Goal: Transaction & Acquisition: Download file/media

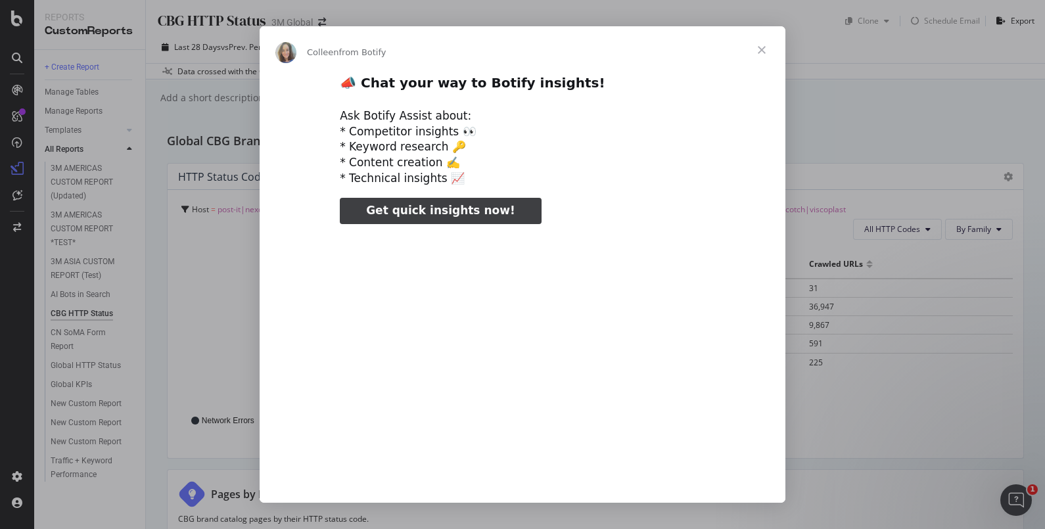
click at [766, 49] on span "Close" at bounding box center [761, 49] width 47 height 47
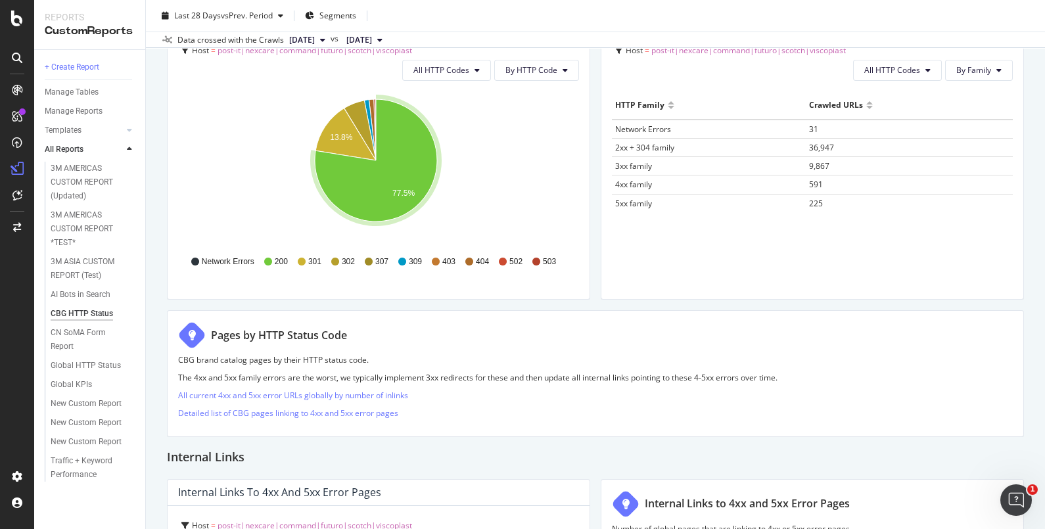
scroll to position [246, 0]
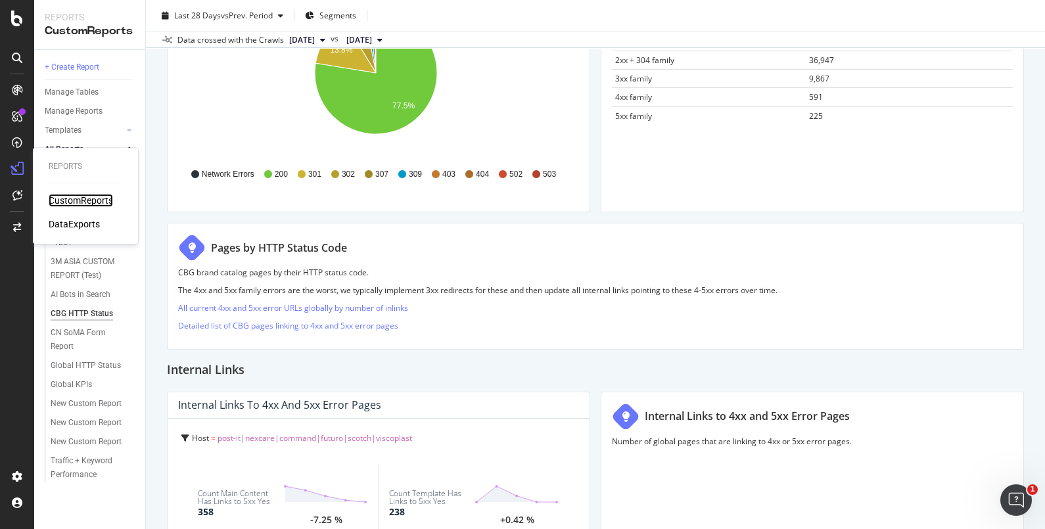
click at [110, 199] on div "CustomReports" at bounding box center [81, 200] width 64 height 13
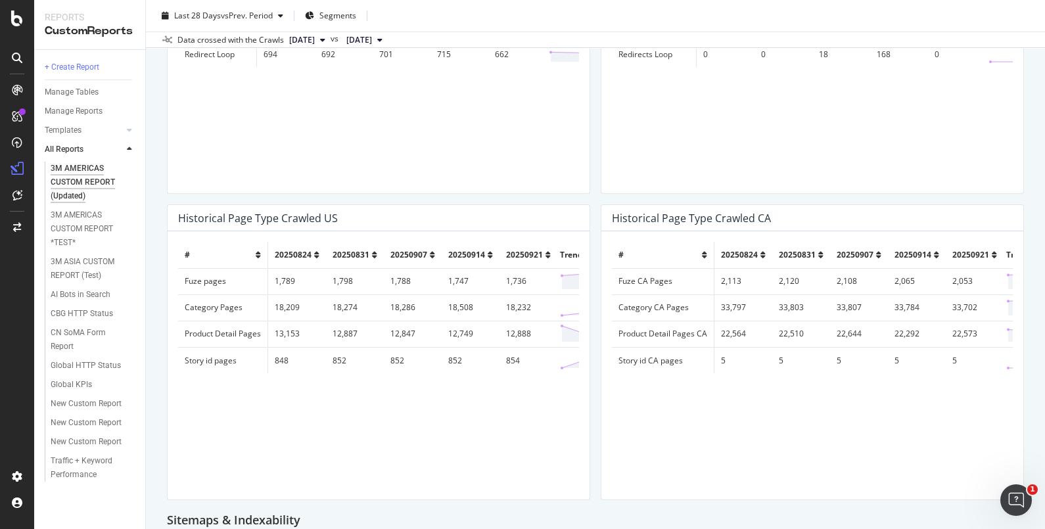
scroll to position [904, 0]
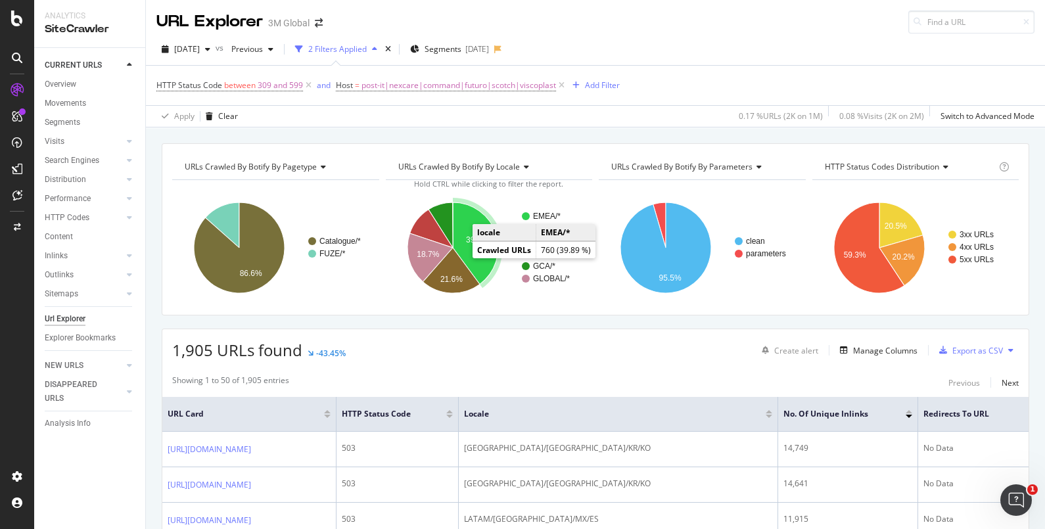
click at [466, 247] on icon "A chart." at bounding box center [475, 243] width 45 height 82
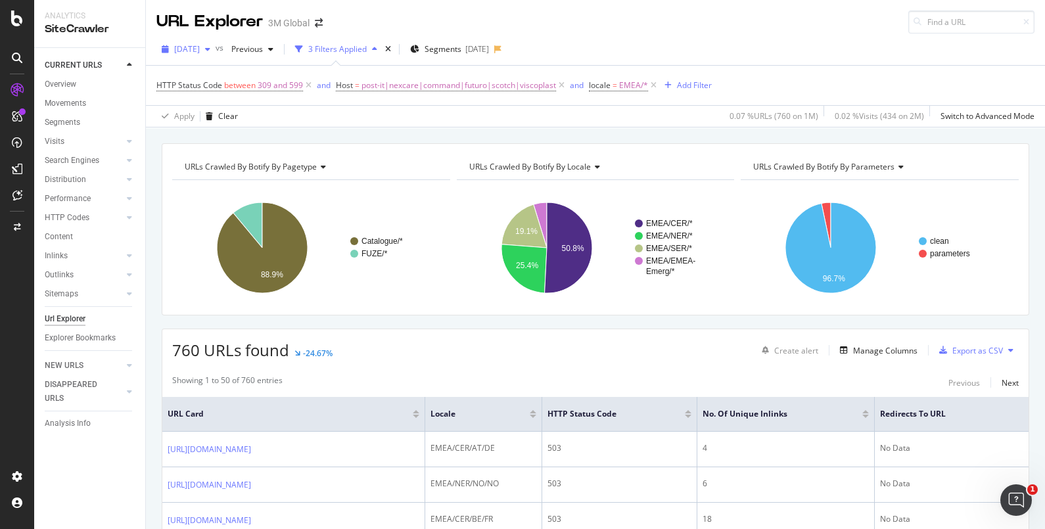
click at [216, 46] on div "button" at bounding box center [208, 49] width 16 height 8
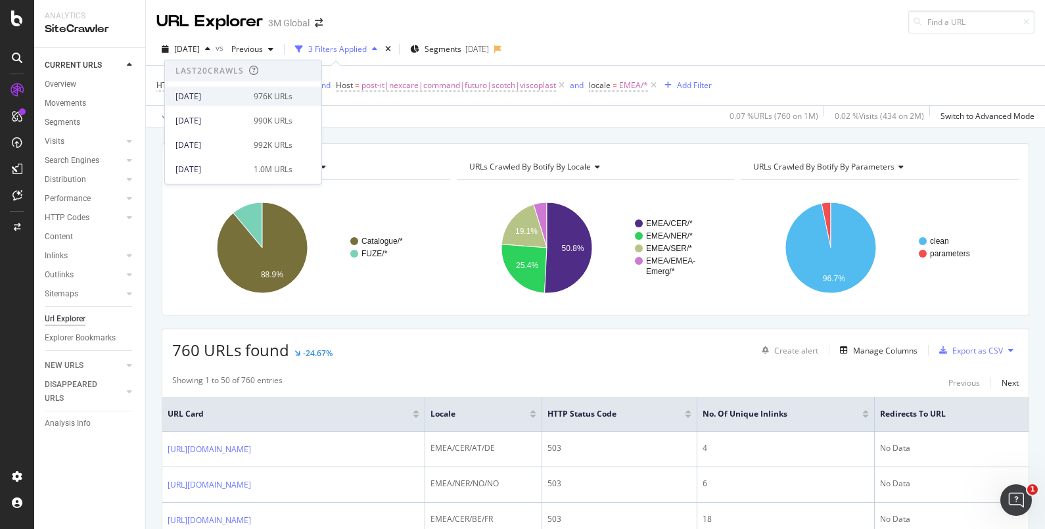
click at [233, 95] on div "[DATE]" at bounding box center [210, 96] width 70 height 12
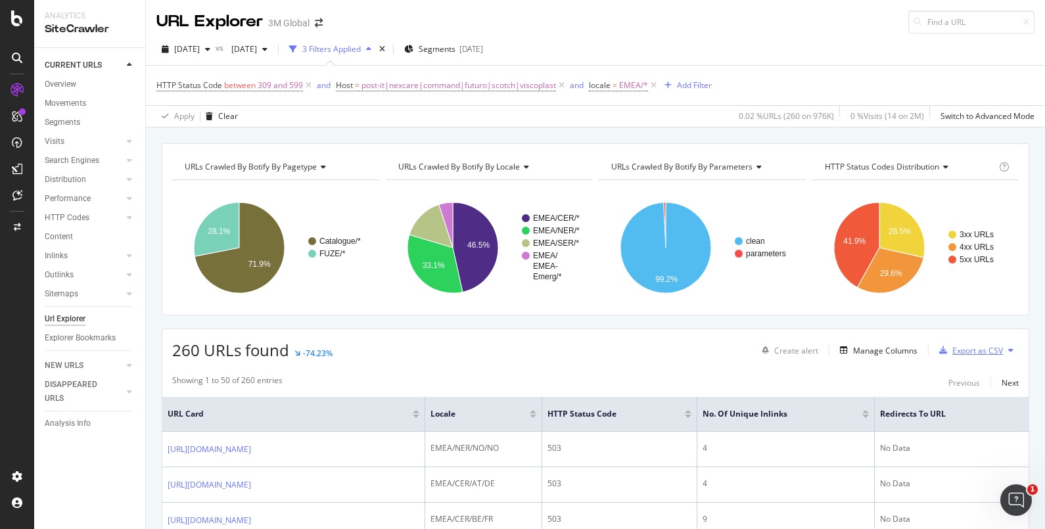
click at [984, 341] on div "Export as CSV" at bounding box center [968, 350] width 69 height 20
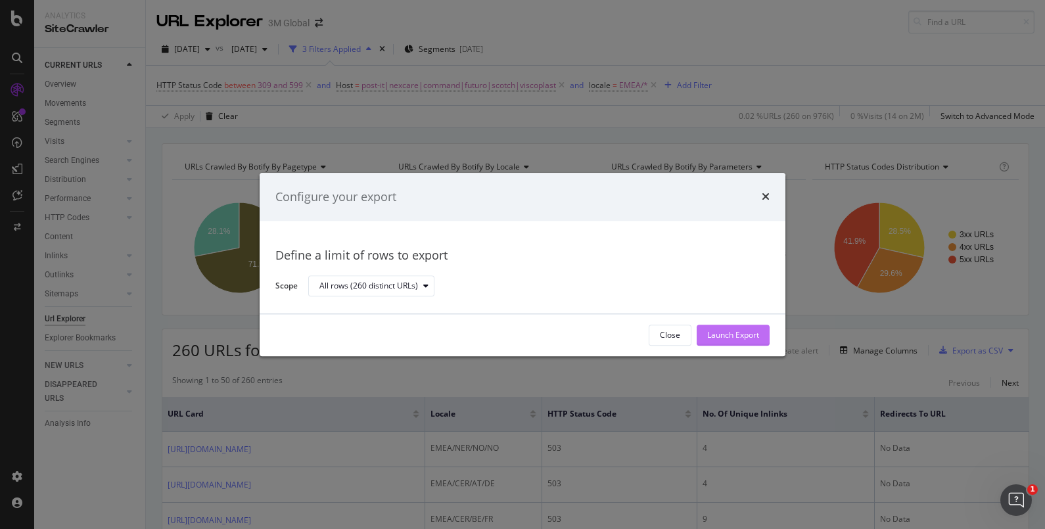
click at [737, 337] on div "Launch Export" at bounding box center [733, 335] width 52 height 11
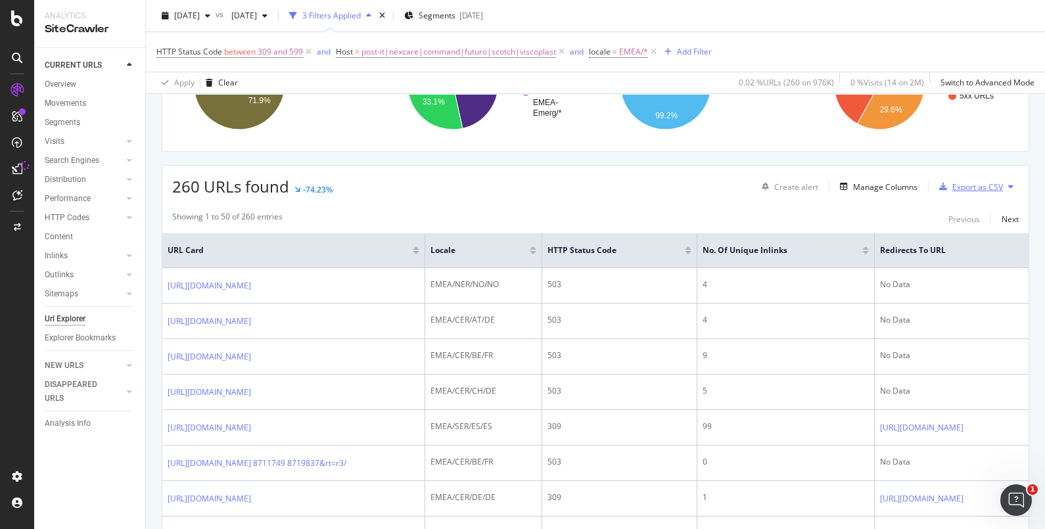
scroll to position [246, 0]
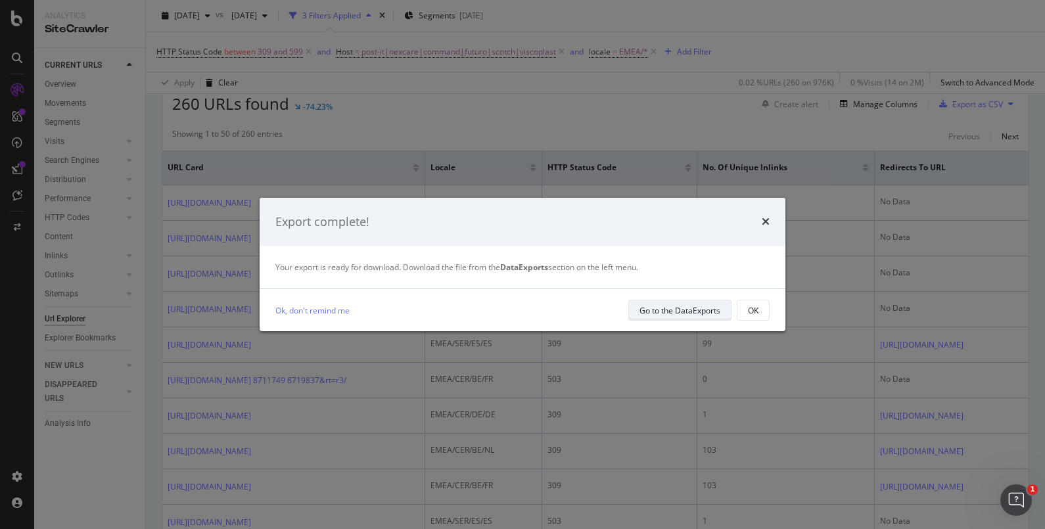
click at [712, 312] on div "Go to the DataExports" at bounding box center [680, 310] width 81 height 11
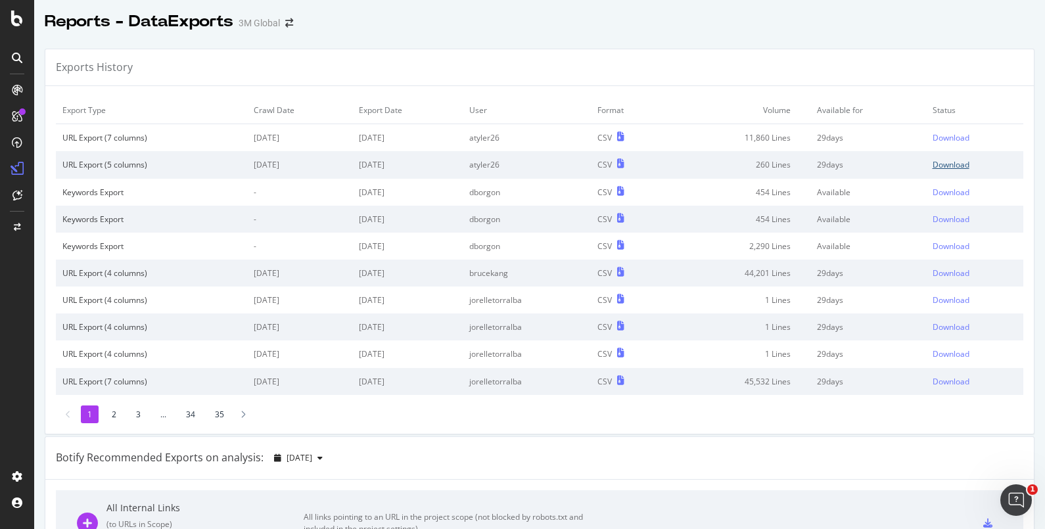
click at [939, 162] on div "Download" at bounding box center [951, 164] width 37 height 11
click at [933, 135] on div "Download" at bounding box center [951, 137] width 37 height 11
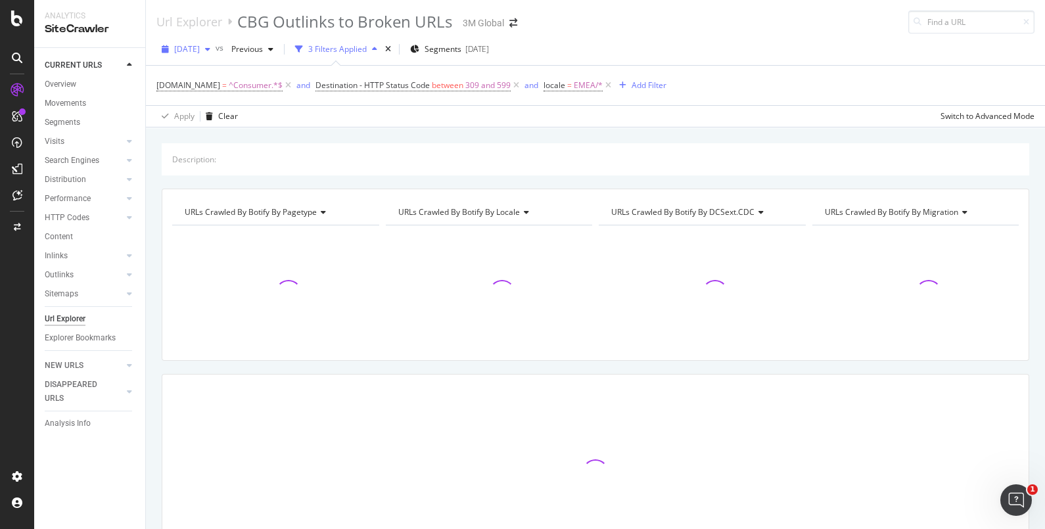
click at [210, 51] on icon "button" at bounding box center [207, 49] width 5 height 8
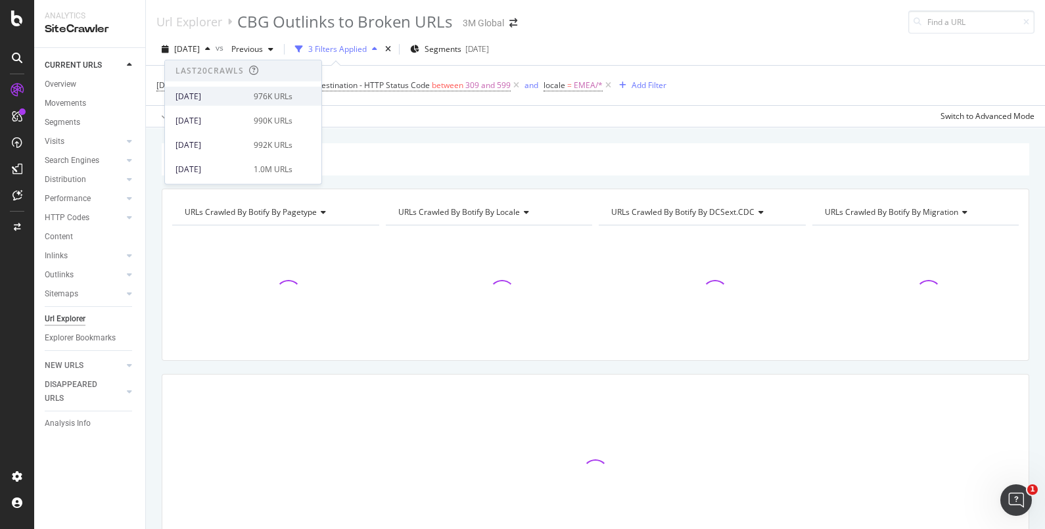
click at [220, 97] on div "[DATE]" at bounding box center [210, 96] width 70 height 12
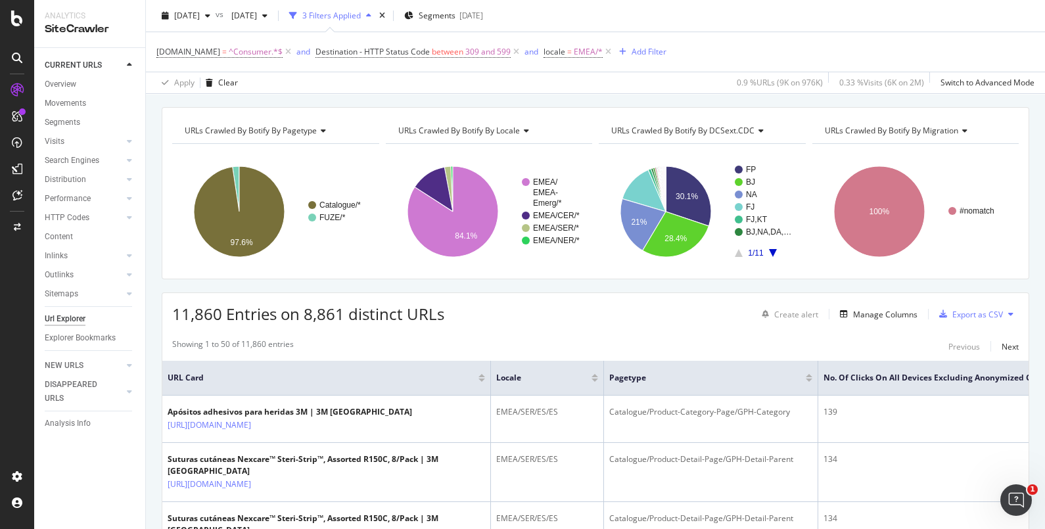
scroll to position [164, 0]
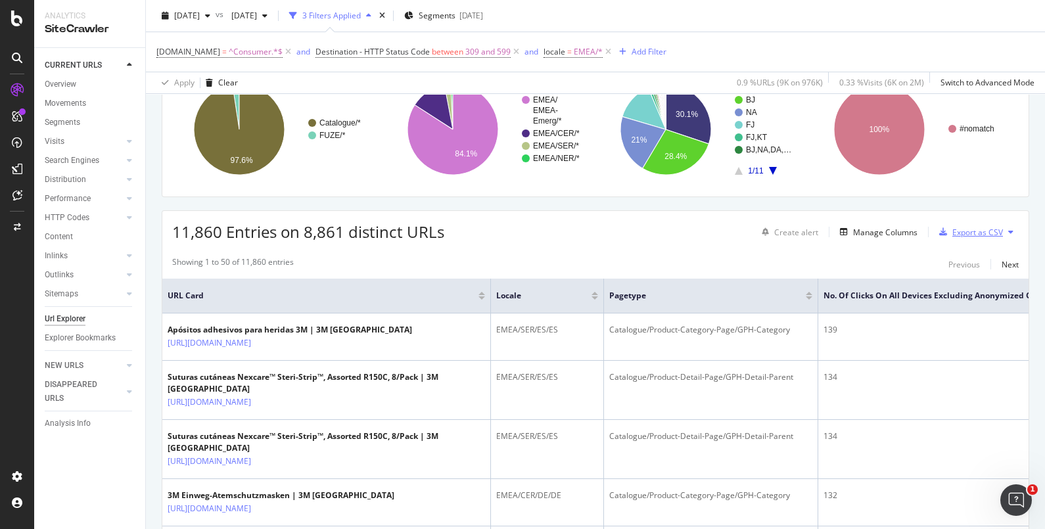
click at [981, 232] on div "Export as CSV" at bounding box center [977, 232] width 51 height 11
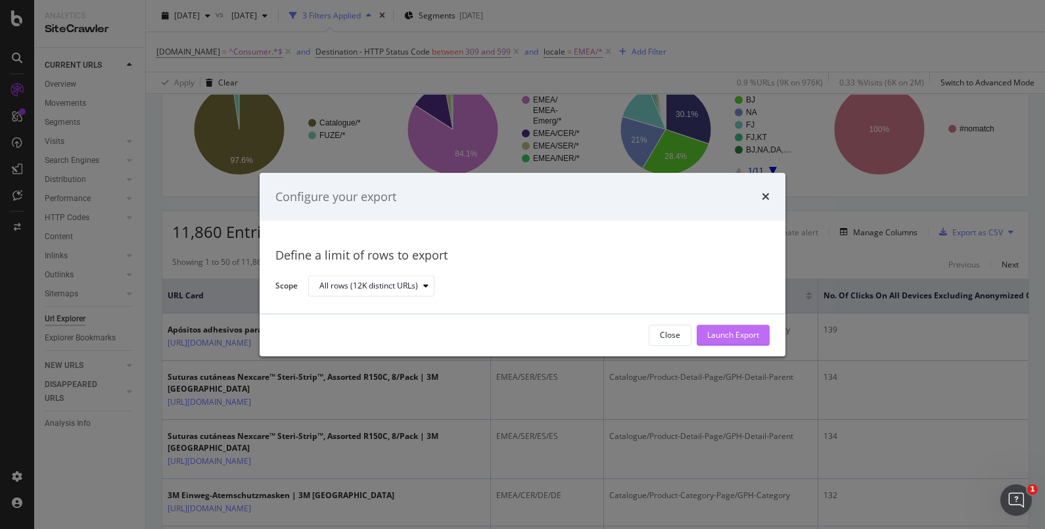
click at [762, 339] on button "Launch Export" at bounding box center [733, 335] width 73 height 21
